Goal: Find contact information: Find contact information

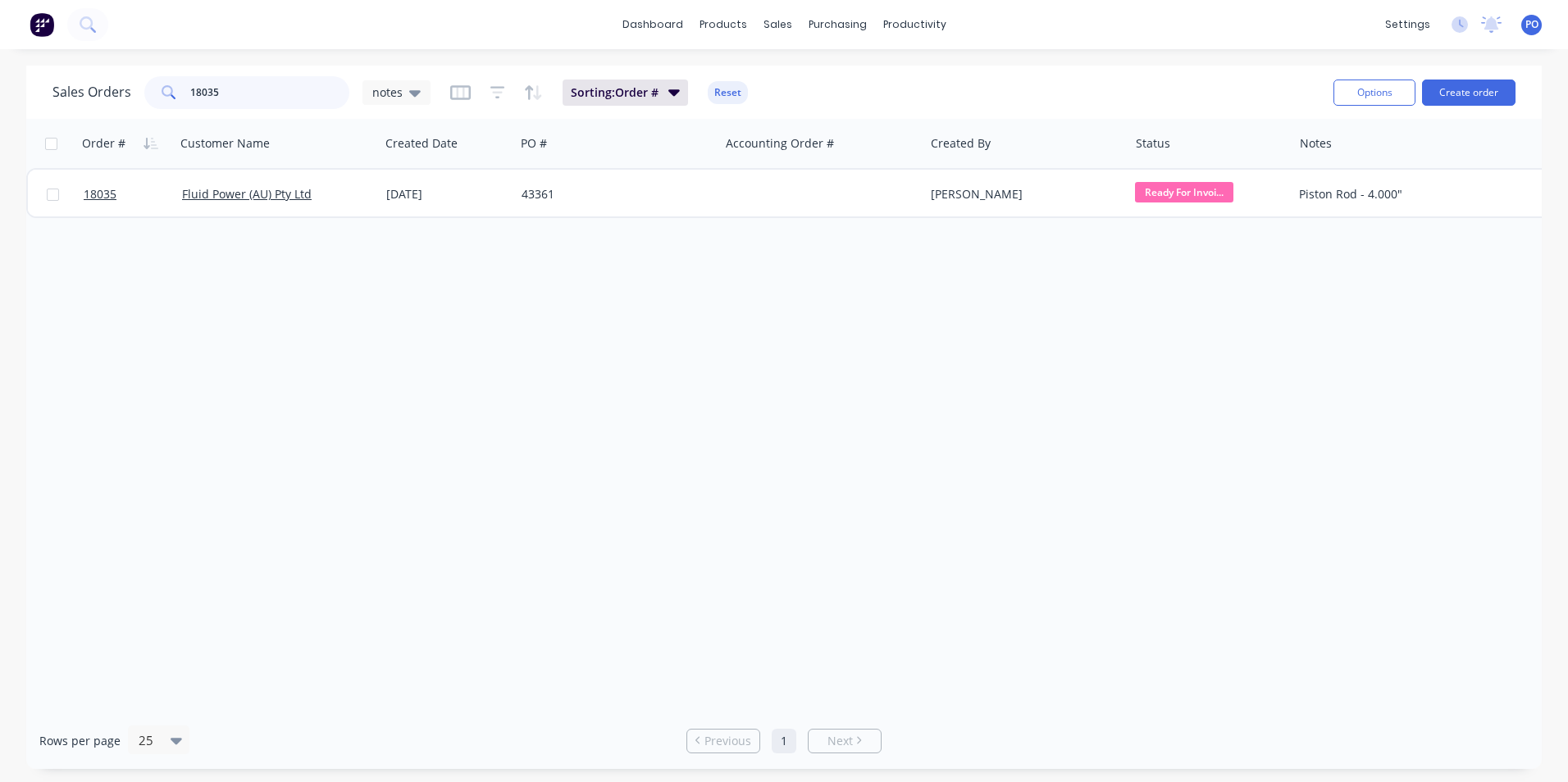
drag, startPoint x: 246, startPoint y: 92, endPoint x: 181, endPoint y: 90, distance: 65.0
click at [181, 90] on div "18035" at bounding box center [247, 92] width 205 height 32
type input "bl"
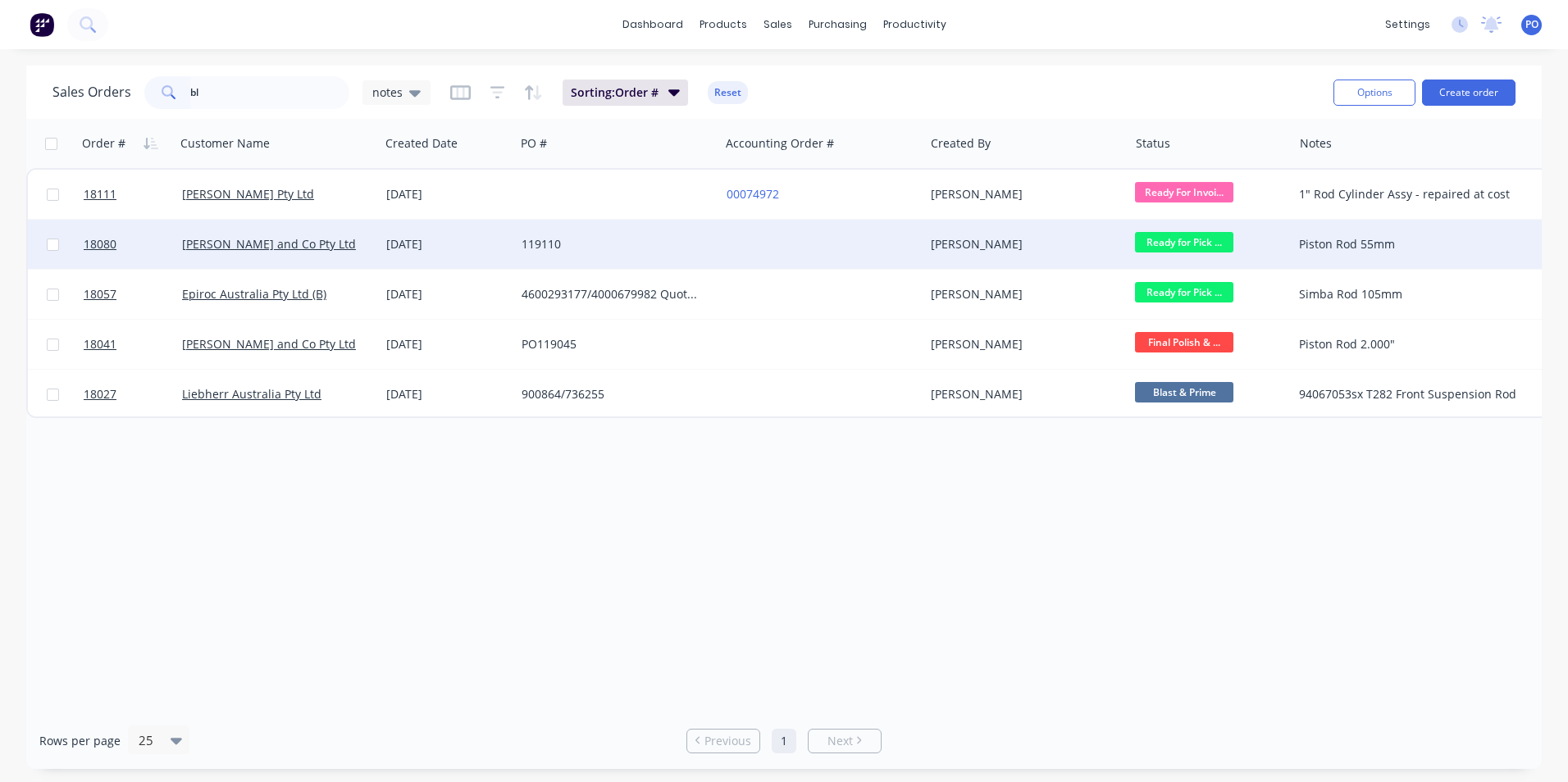
click at [620, 236] on div "119110" at bounding box center [612, 244] width 182 height 17
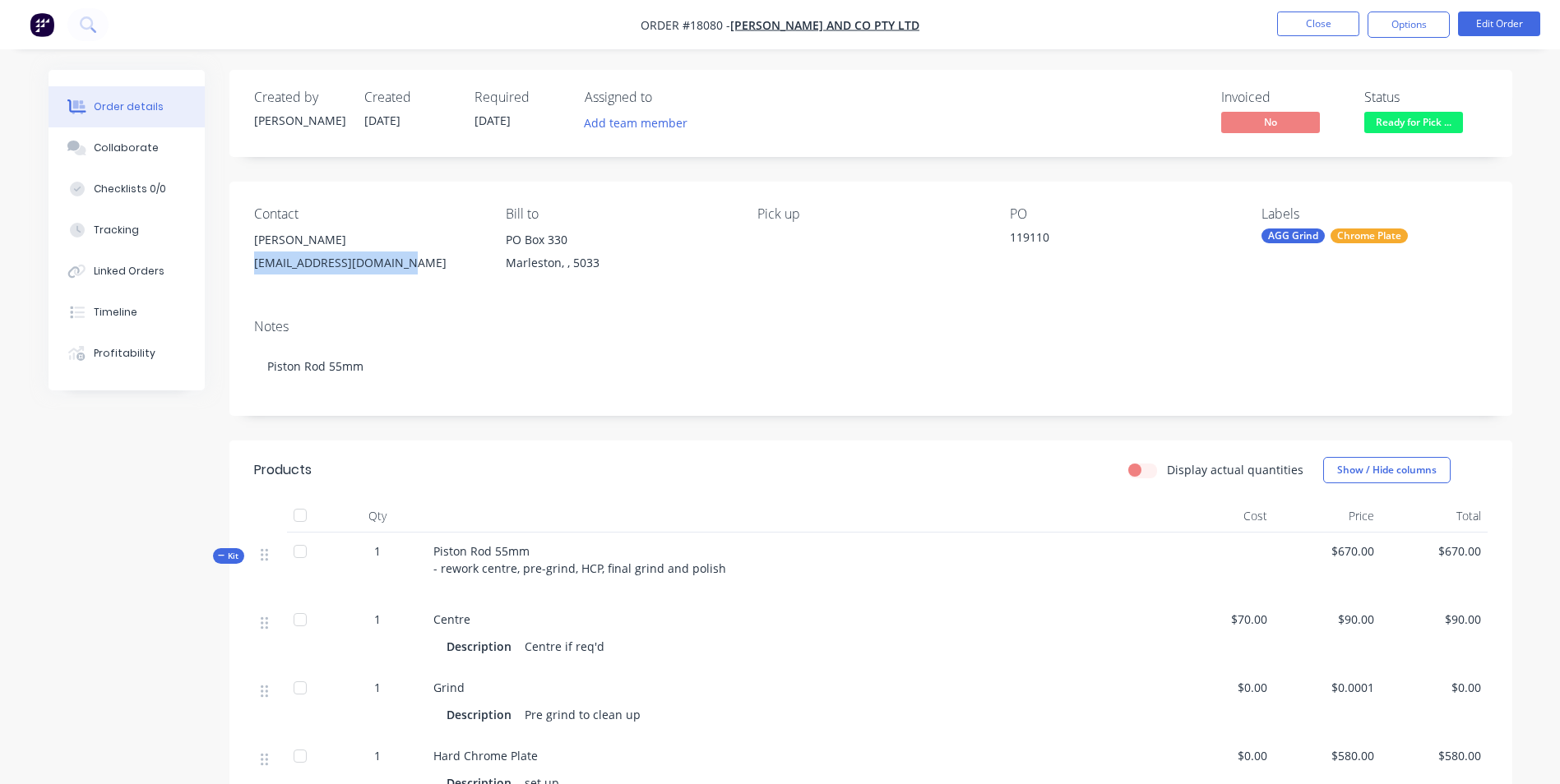
drag, startPoint x: 403, startPoint y: 263, endPoint x: 252, endPoint y: 265, distance: 151.0
click at [252, 265] on div "Contact [PERSON_NAME] [EMAIL_ADDRESS][DOMAIN_NAME] Bill to [STREET_ADDRESS] Pic…" at bounding box center [870, 244] width 1283 height 124
drag, startPoint x: 252, startPoint y: 265, endPoint x: 280, endPoint y: 259, distance: 28.6
copy div "robertf@blshipway.com.au"
